Goal: Find specific page/section: Find specific page/section

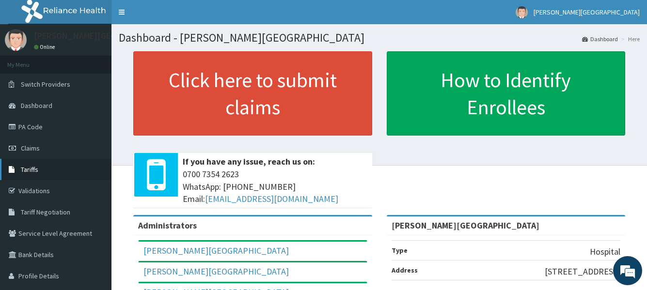
click at [38, 170] on link "Tariffs" at bounding box center [56, 169] width 112 height 21
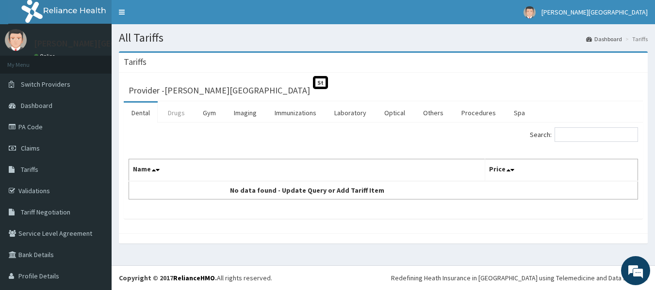
click at [180, 114] on link "Drugs" at bounding box center [176, 113] width 32 height 20
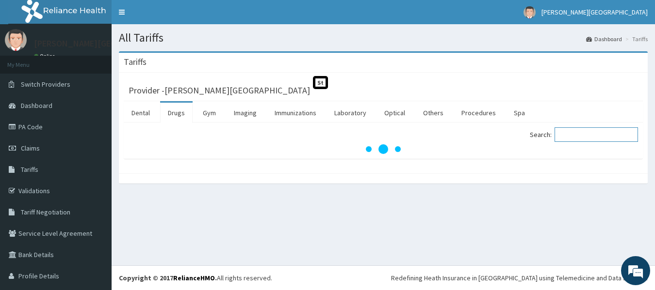
click at [569, 137] on input "Search:" at bounding box center [595, 135] width 83 height 15
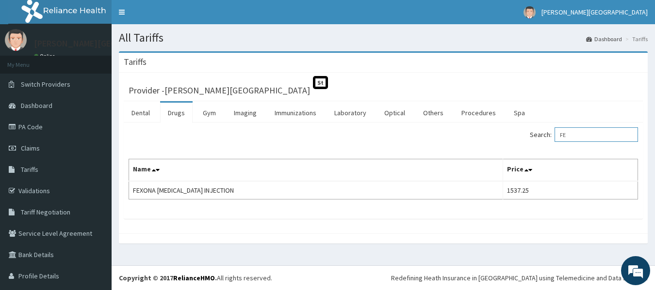
type input "F"
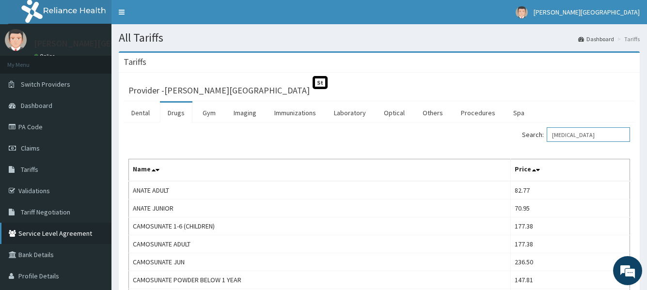
type input "ARTESUNATE"
